Goal: Check status: Check status

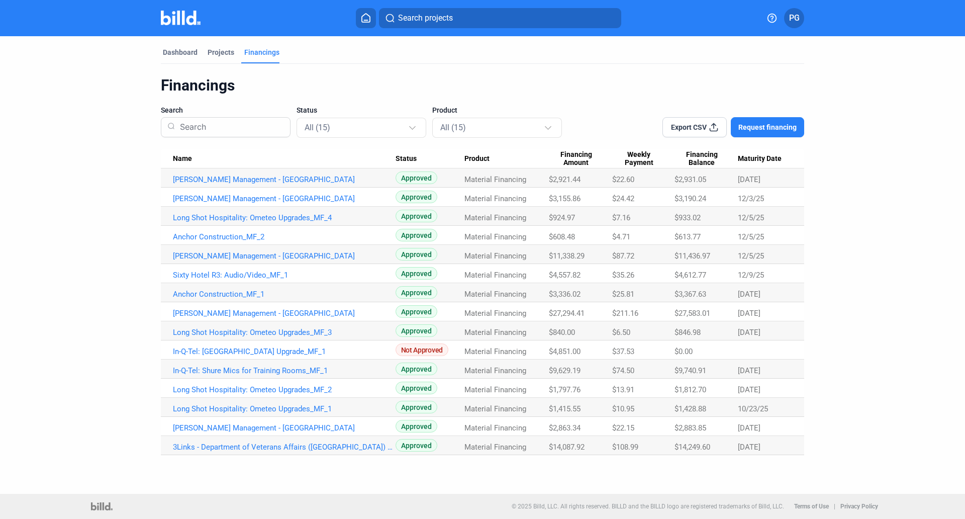
drag, startPoint x: 709, startPoint y: 294, endPoint x: 675, endPoint y: 296, distance: 34.2
click at [675, 184] on div "$3,367.63" at bounding box center [706, 179] width 63 height 9
copy span "$3,367.63"
click at [178, 52] on div "Dashboard" at bounding box center [180, 52] width 35 height 10
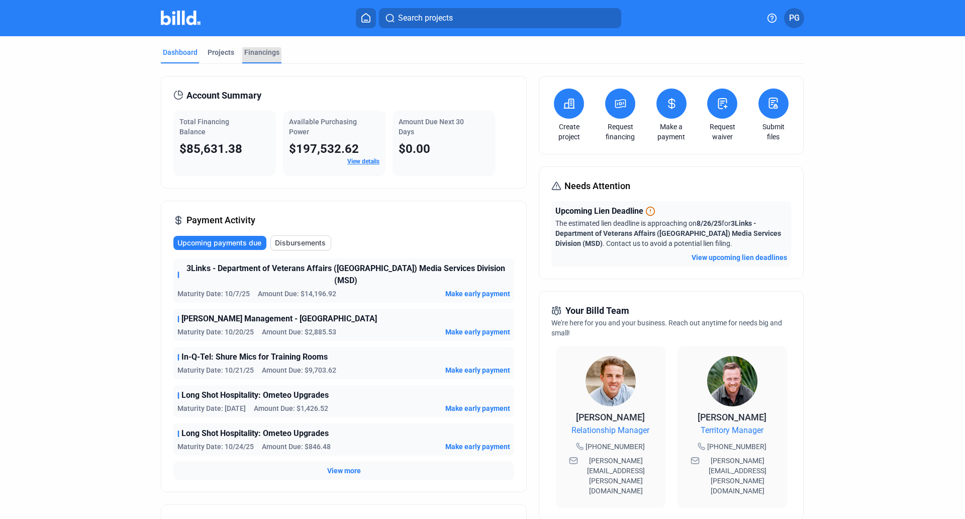
click at [251, 57] on div "Financings" at bounding box center [261, 55] width 39 height 16
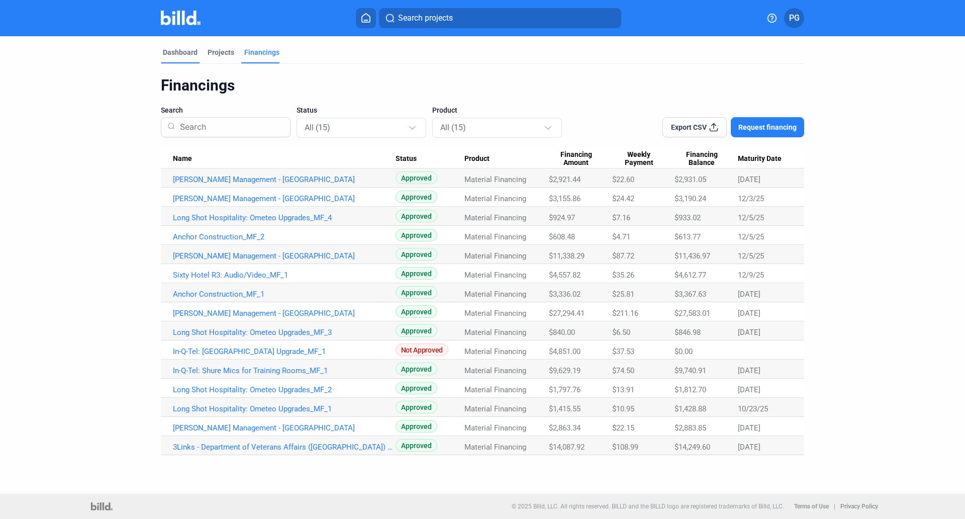
click at [180, 54] on div "Dashboard" at bounding box center [180, 52] width 35 height 10
